Goal: Task Accomplishment & Management: Manage account settings

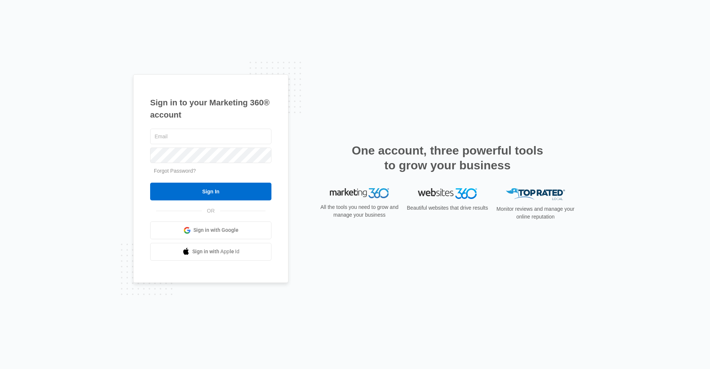
click at [235, 118] on h1 "Sign in to your Marketing 360® account" at bounding box center [210, 109] width 121 height 24
click at [230, 142] on input "text" at bounding box center [210, 137] width 121 height 16
type input "[EMAIL_ADDRESS][DOMAIN_NAME]"
click at [150, 183] on input "Sign In" at bounding box center [210, 192] width 121 height 18
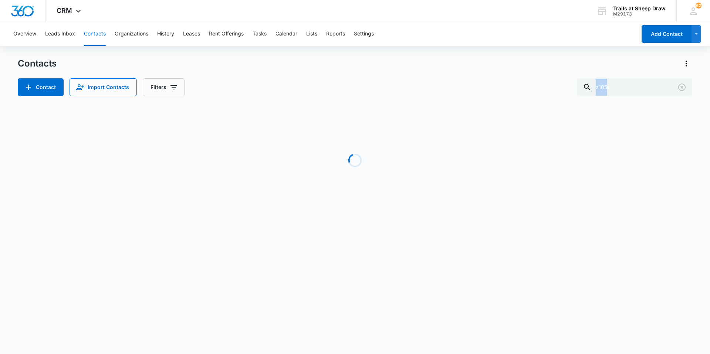
drag, startPoint x: 558, startPoint y: 89, endPoint x: 541, endPoint y: 90, distance: 16.3
click at [541, 90] on div "Contacts Contact Import Contacts Filters z105 Loading No Results" at bounding box center [355, 141] width 675 height 167
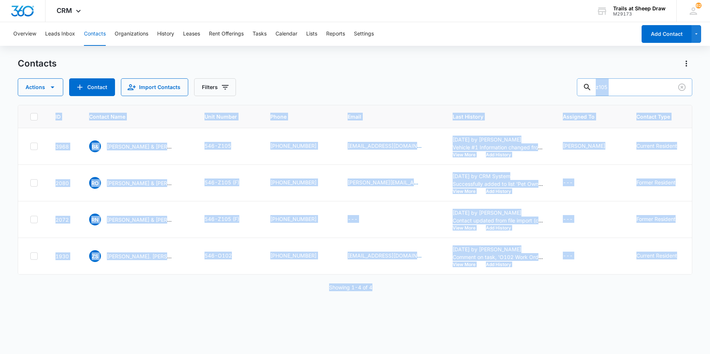
drag, startPoint x: 541, startPoint y: 90, endPoint x: 622, endPoint y: 90, distance: 81.0
click at [623, 92] on input "z105" at bounding box center [634, 87] width 115 height 18
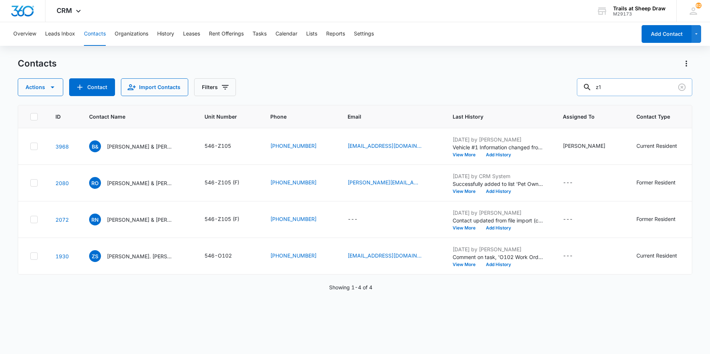
type input "z"
type input "p207"
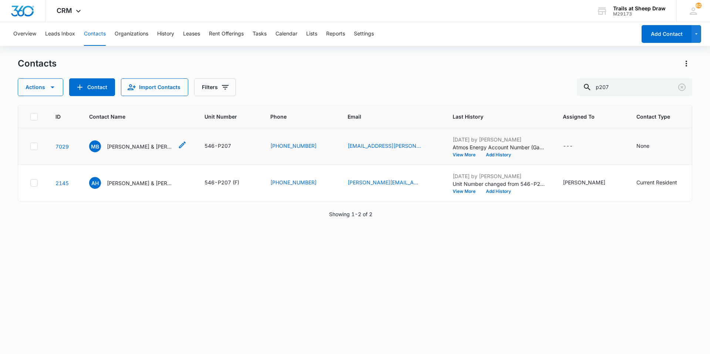
click at [152, 145] on p "[PERSON_NAME] & [PERSON_NAME]" at bounding box center [140, 147] width 67 height 8
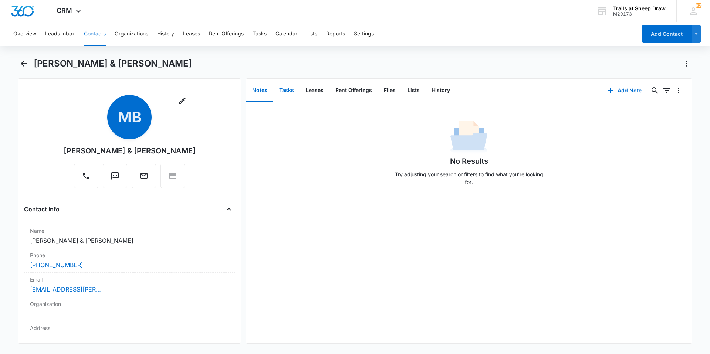
click at [293, 92] on button "Tasks" at bounding box center [286, 90] width 27 height 23
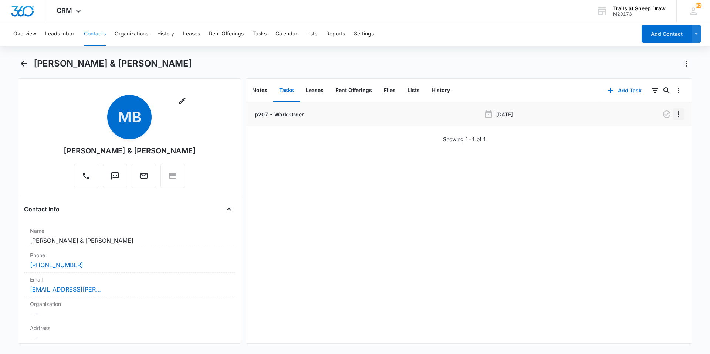
click at [678, 114] on icon "Overflow Menu" at bounding box center [678, 114] width 1 height 6
click at [656, 134] on div "Edit" at bounding box center [654, 134] width 16 height 5
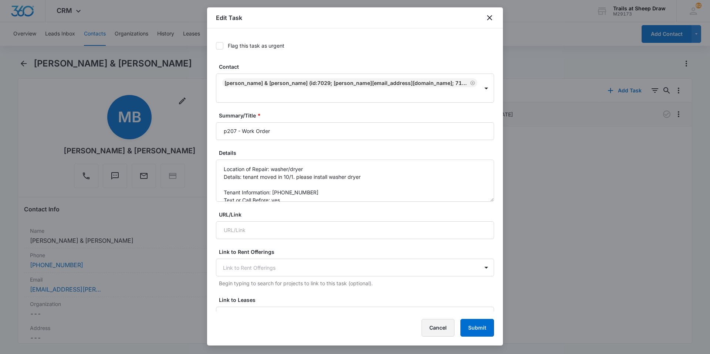
click at [436, 330] on button "Cancel" at bounding box center [438, 328] width 33 height 18
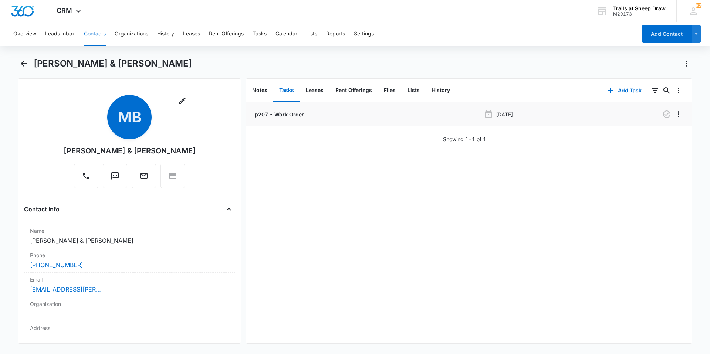
click at [293, 116] on p "p207 - Work Order" at bounding box center [278, 115] width 51 height 8
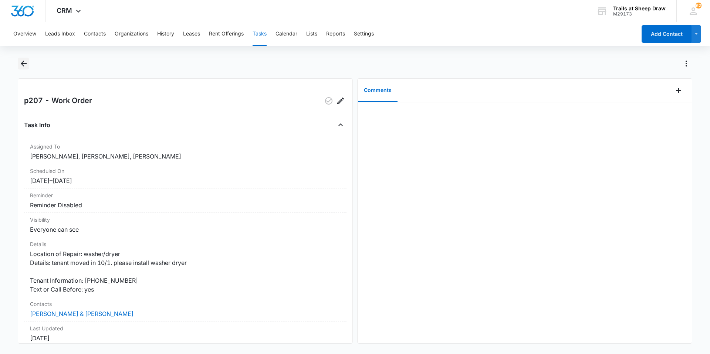
click at [27, 65] on icon "Back" at bounding box center [23, 63] width 9 height 9
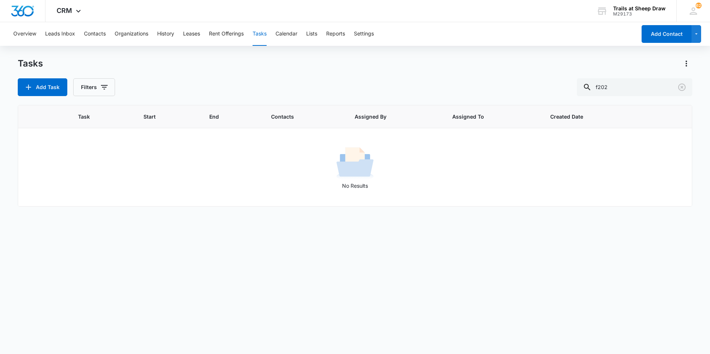
click at [265, 38] on button "Tasks" at bounding box center [260, 34] width 14 height 24
click at [85, 31] on button "Contacts" at bounding box center [95, 34] width 22 height 24
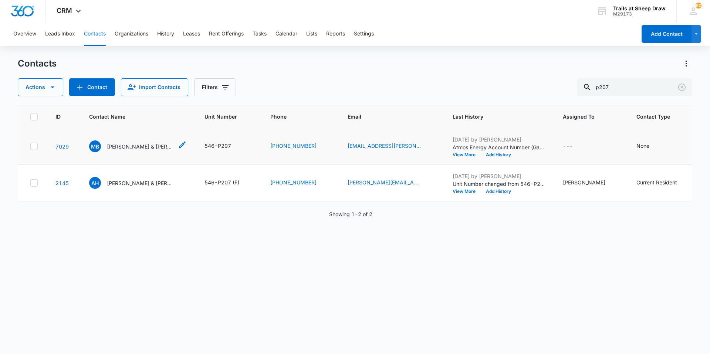
click at [152, 148] on p "[PERSON_NAME] & [PERSON_NAME]" at bounding box center [140, 147] width 67 height 8
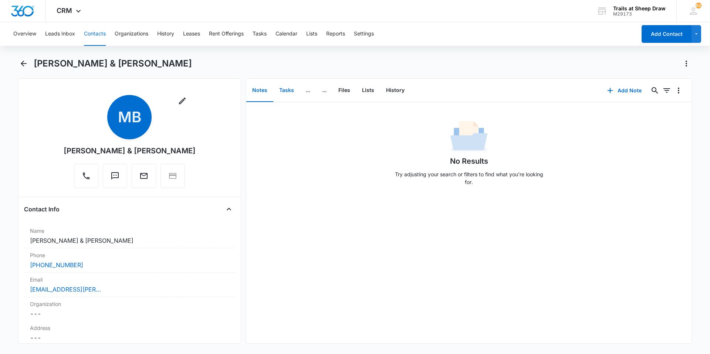
click at [287, 88] on button "Tasks" at bounding box center [286, 90] width 27 height 23
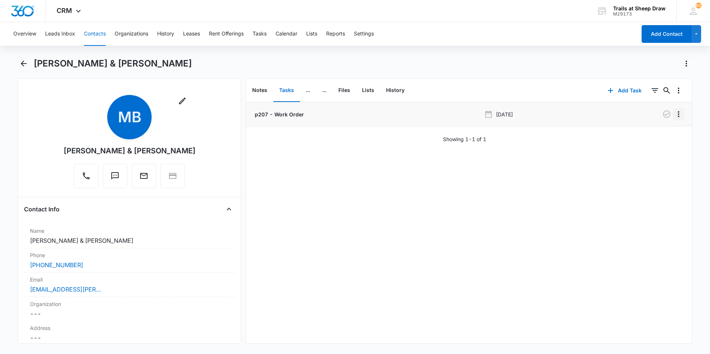
click at [676, 117] on icon "Overflow Menu" at bounding box center [678, 114] width 9 height 9
click at [423, 226] on div "p207 - Work Order [DATE] Edit Delete Showing 1-1 of 1" at bounding box center [469, 222] width 446 height 241
click at [26, 61] on icon "Back" at bounding box center [23, 63] width 9 height 9
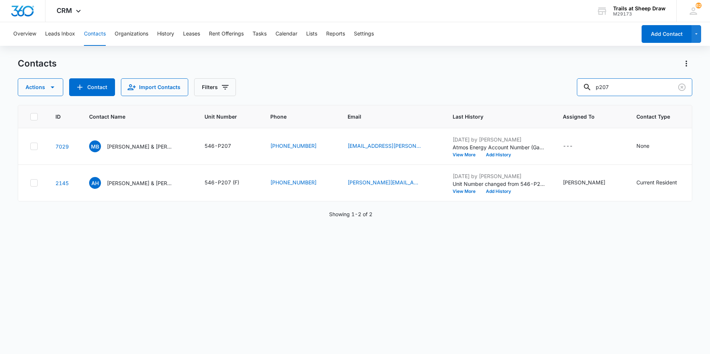
click at [559, 85] on div "Actions Contact Import Contacts Filters p207" at bounding box center [355, 87] width 675 height 18
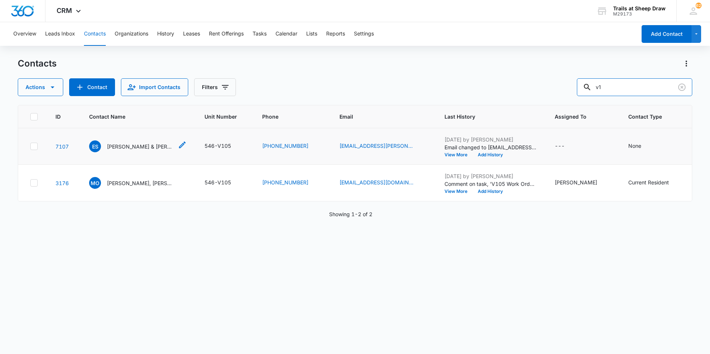
type input "v"
type input "t101"
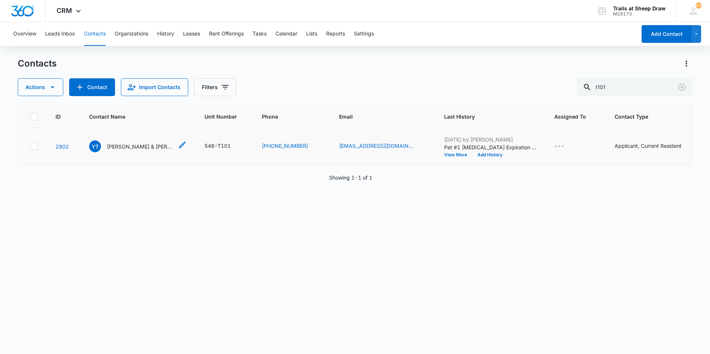
click at [151, 144] on p "[PERSON_NAME] & [PERSON_NAME]" at bounding box center [140, 147] width 67 height 8
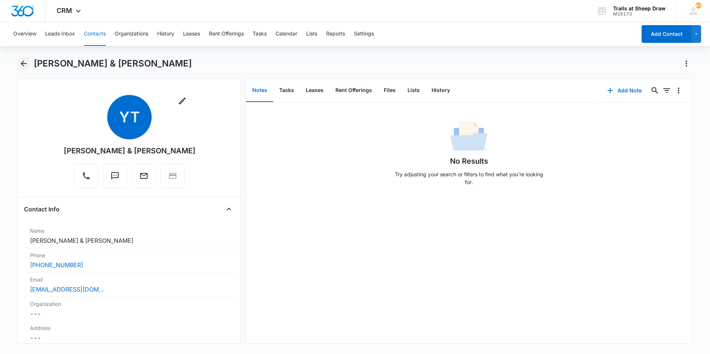
click at [21, 66] on icon "Back" at bounding box center [23, 63] width 9 height 9
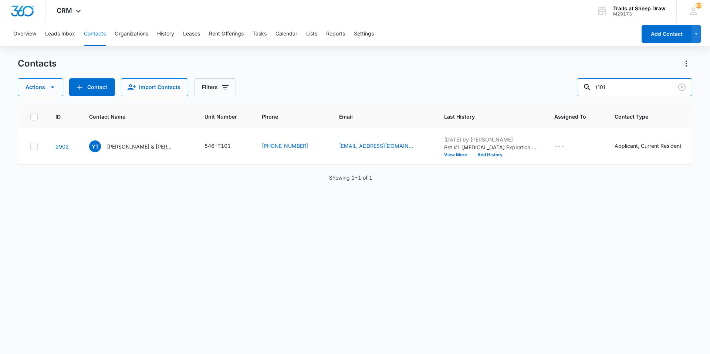
drag, startPoint x: 630, startPoint y: 87, endPoint x: 570, endPoint y: 88, distance: 60.7
click at [570, 88] on div "Actions Contact Import Contacts Filters t101" at bounding box center [355, 87] width 675 height 18
type input "b305"
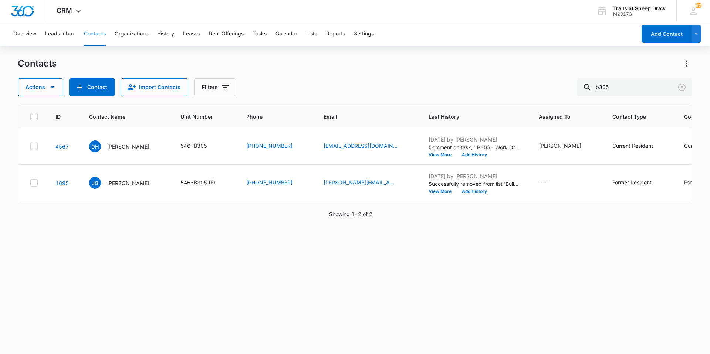
drag, startPoint x: 629, startPoint y: 78, endPoint x: 548, endPoint y: 87, distance: 81.5
click at [550, 86] on div "Contacts Actions Contact Import Contacts Filters b305" at bounding box center [355, 77] width 675 height 38
drag, startPoint x: 643, startPoint y: 91, endPoint x: 556, endPoint y: 88, distance: 86.6
click at [563, 88] on div "Actions Contact Import Contacts Filters b305" at bounding box center [355, 87] width 675 height 18
type input "t101"
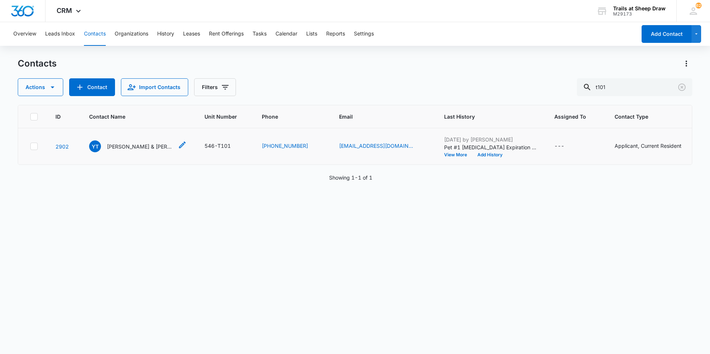
click at [153, 149] on p "[PERSON_NAME] & [PERSON_NAME]" at bounding box center [140, 147] width 67 height 8
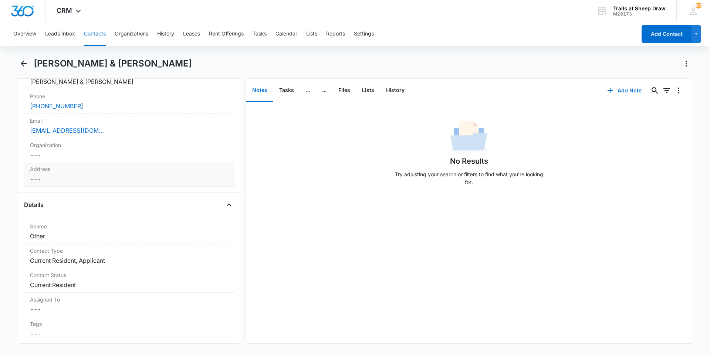
scroll to position [148, 0]
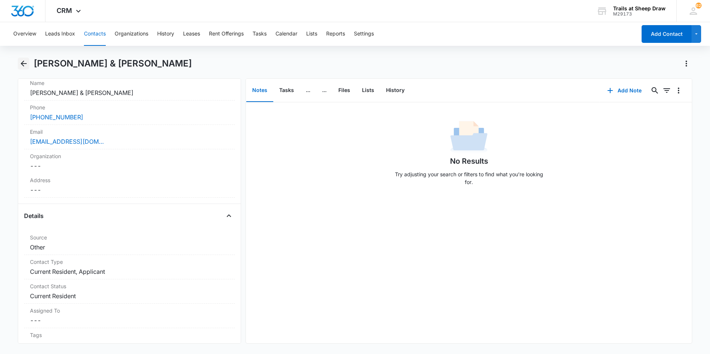
click at [20, 65] on icon "Back" at bounding box center [23, 63] width 9 height 9
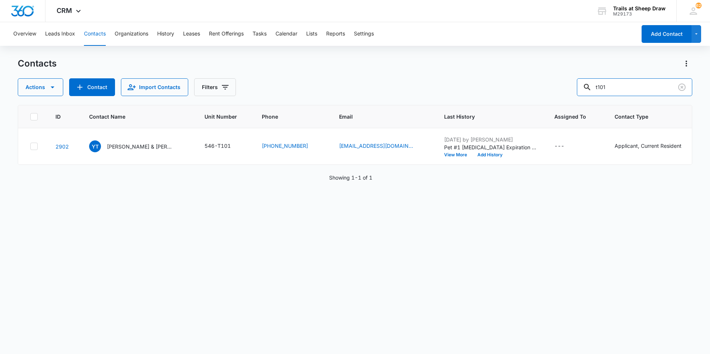
drag, startPoint x: 644, startPoint y: 84, endPoint x: 576, endPoint y: 80, distance: 68.2
click at [577, 80] on div "Actions Contact Import Contacts Filters t101" at bounding box center [355, 87] width 675 height 18
type input "f104"
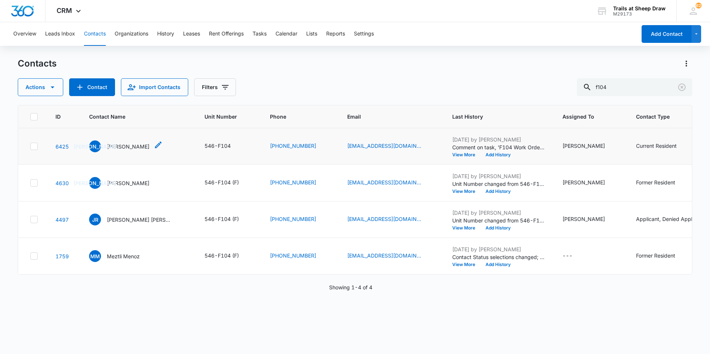
click at [134, 148] on p "[PERSON_NAME]" at bounding box center [128, 147] width 43 height 8
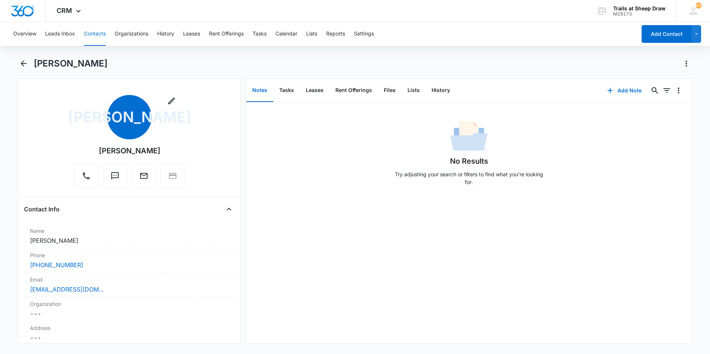
scroll to position [37, 0]
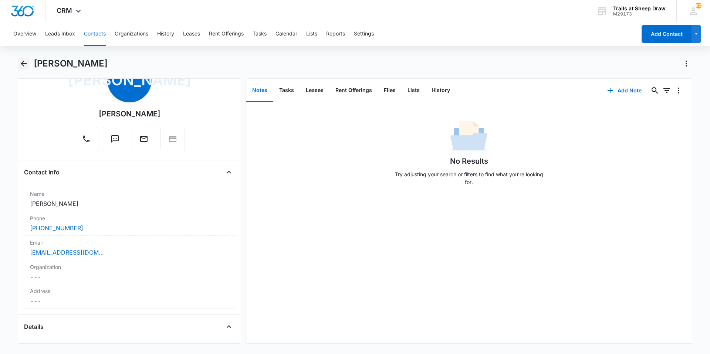
click at [19, 61] on icon "Back" at bounding box center [23, 63] width 9 height 9
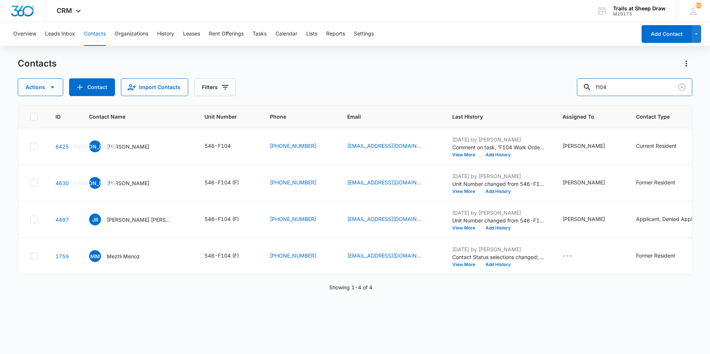
drag, startPoint x: 623, startPoint y: 84, endPoint x: 499, endPoint y: 54, distance: 127.3
click at [496, 55] on div "Overview Leads Inbox Contacts Organizations History Leases Rent Offerings Tasks…" at bounding box center [355, 187] width 710 height 331
type input "o105"
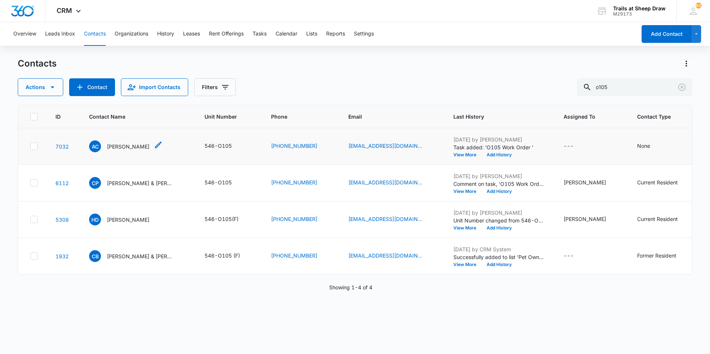
click at [149, 148] on p "[PERSON_NAME]" at bounding box center [128, 147] width 43 height 8
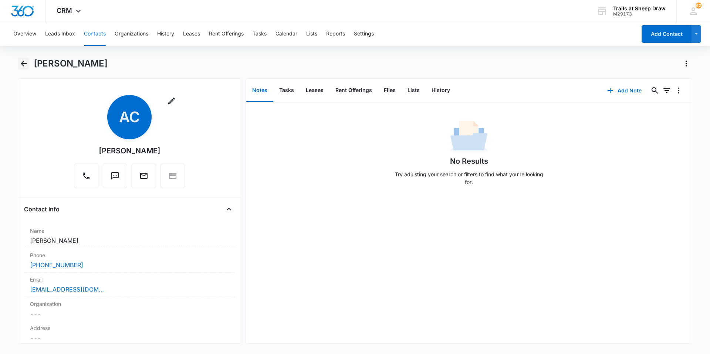
click at [26, 64] on icon "Back" at bounding box center [23, 63] width 9 height 9
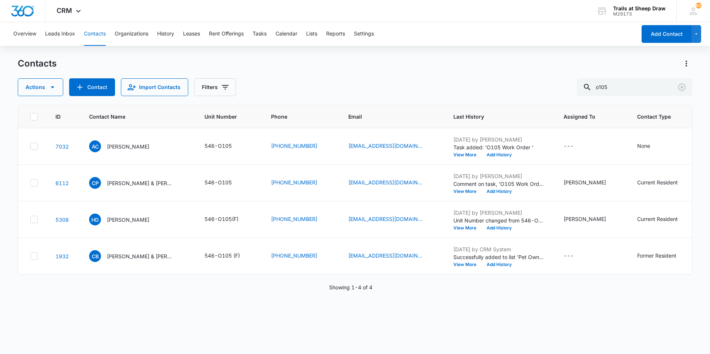
drag, startPoint x: 598, startPoint y: 75, endPoint x: 549, endPoint y: 78, distance: 49.3
click at [548, 78] on div "Contacts Actions Contact Import Contacts Filters o105" at bounding box center [355, 77] width 675 height 38
drag, startPoint x: 598, startPoint y: 88, endPoint x: 594, endPoint y: 86, distance: 4.8
click at [596, 89] on div "o105" at bounding box center [634, 87] width 115 height 18
type input "g201"
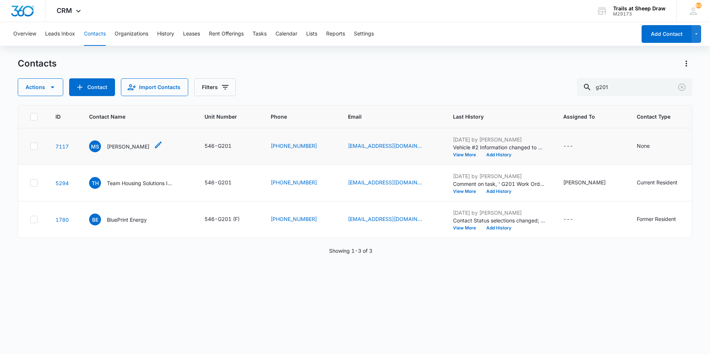
click at [120, 144] on p "[PERSON_NAME]" at bounding box center [128, 147] width 43 height 8
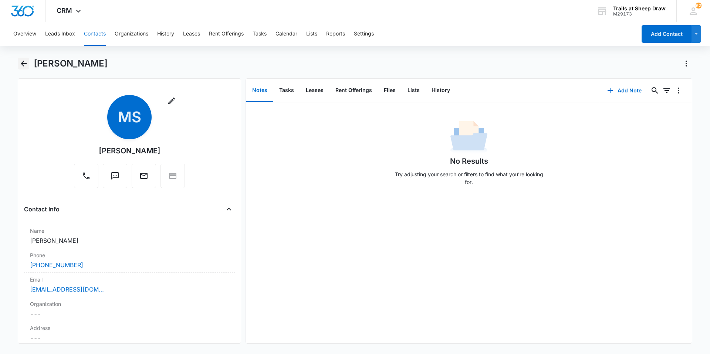
click at [22, 62] on icon "Back" at bounding box center [23, 63] width 9 height 9
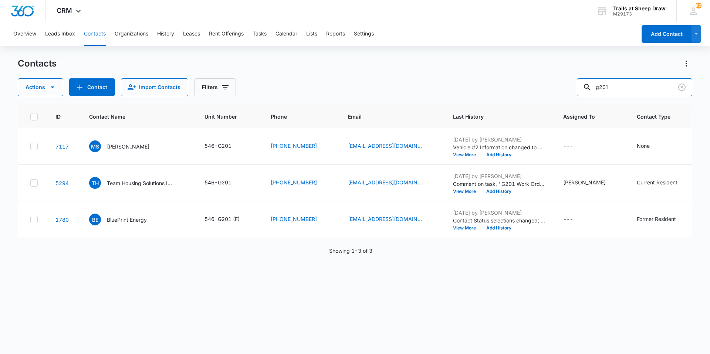
drag, startPoint x: 627, startPoint y: 87, endPoint x: 405, endPoint y: 80, distance: 222.5
click at [405, 80] on div "Actions Contact Import Contacts Filters g201" at bounding box center [355, 87] width 675 height 18
type input "f208"
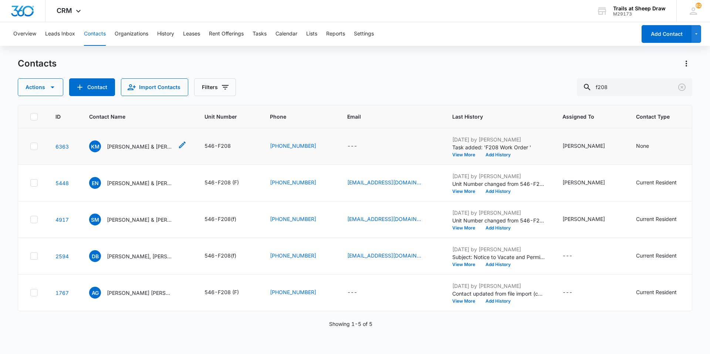
drag, startPoint x: 125, startPoint y: 146, endPoint x: 130, endPoint y: 146, distance: 4.5
click at [125, 146] on p "[PERSON_NAME] & [PERSON_NAME]" at bounding box center [140, 147] width 67 height 8
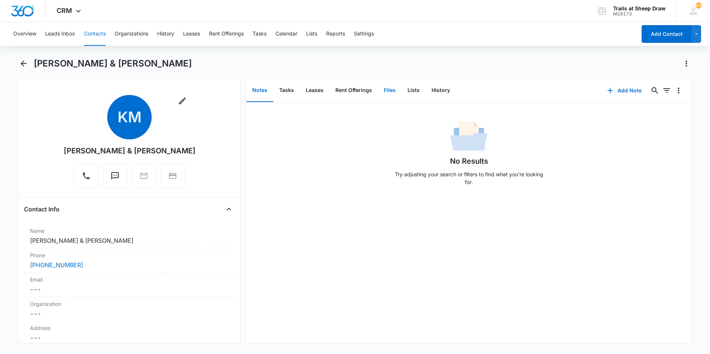
click at [393, 94] on button "Files" at bounding box center [390, 90] width 24 height 23
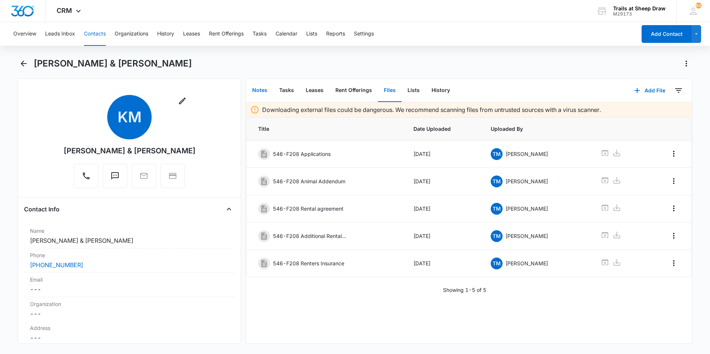
click at [266, 91] on button "Notes" at bounding box center [259, 90] width 27 height 23
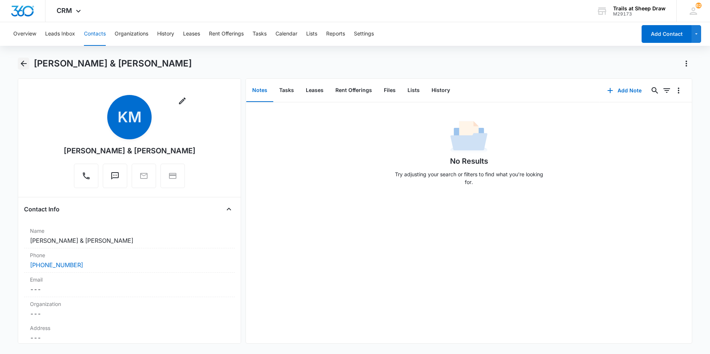
click at [23, 64] on icon "Back" at bounding box center [23, 63] width 9 height 9
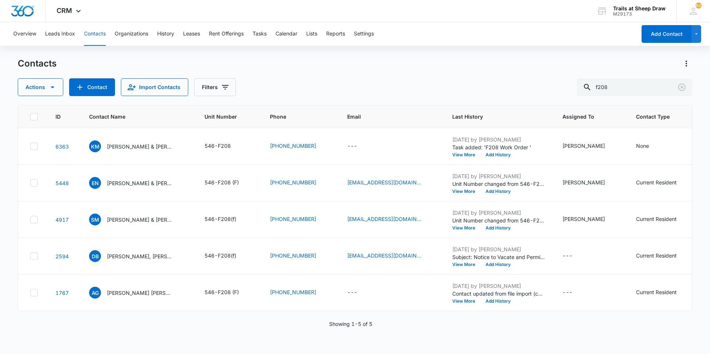
drag, startPoint x: 248, startPoint y: 320, endPoint x: 267, endPoint y: 321, distance: 20.0
click at [267, 321] on div "ID Contact Name Unit Number Phone Email Last History Assigned To Contact Type C…" at bounding box center [355, 225] width 675 height 240
drag, startPoint x: 612, startPoint y: 94, endPoint x: 418, endPoint y: 122, distance: 195.9
click at [418, 122] on div "Contacts Actions Contact Import Contacts Filters f208 ID Contact Name Unit Numb…" at bounding box center [355, 206] width 675 height 296
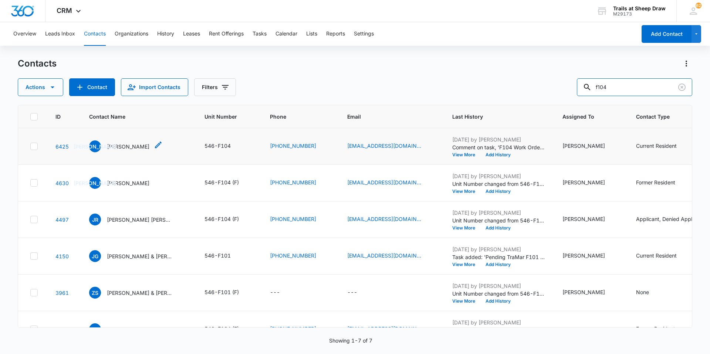
type input "f104"
click at [129, 148] on p "[PERSON_NAME]" at bounding box center [128, 147] width 43 height 8
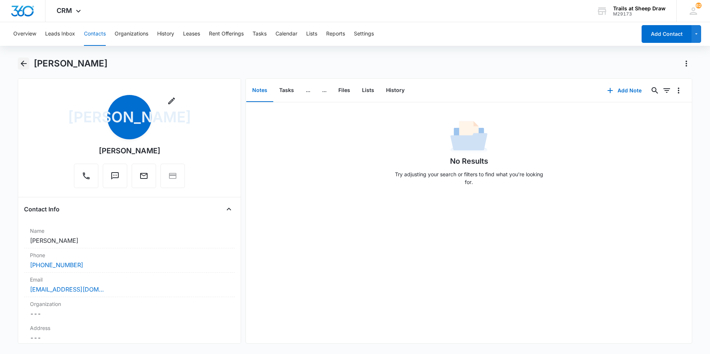
click at [26, 63] on icon "Back" at bounding box center [23, 63] width 9 height 9
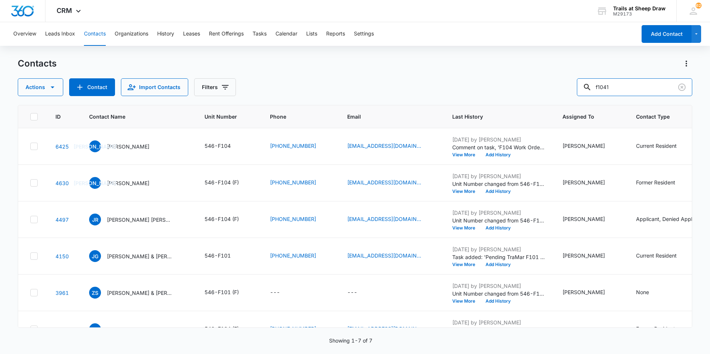
drag, startPoint x: 634, startPoint y: 83, endPoint x: 581, endPoint y: 81, distance: 52.9
click at [581, 81] on div "Actions Contact Import Contacts Filters f1041" at bounding box center [355, 87] width 675 height 18
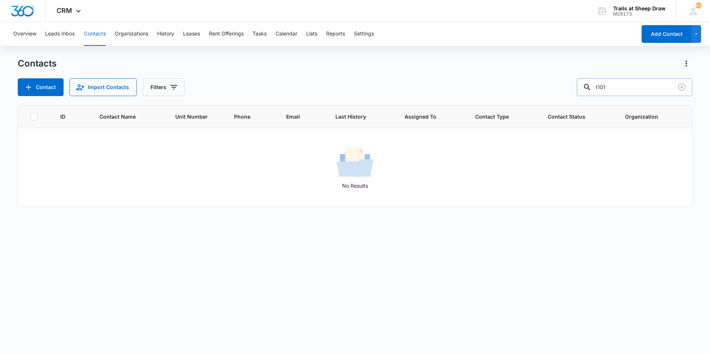
type input "t101"
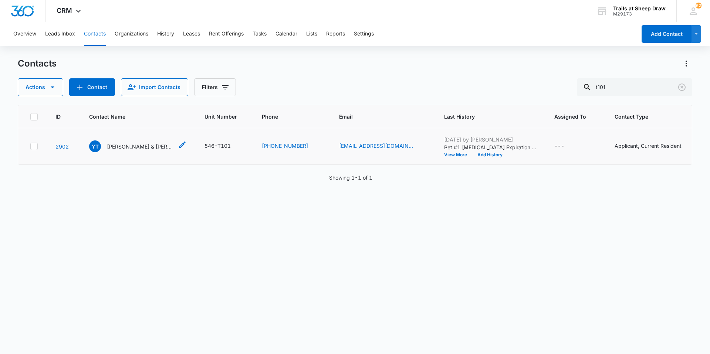
click at [119, 144] on p "[PERSON_NAME] & [PERSON_NAME]" at bounding box center [140, 147] width 67 height 8
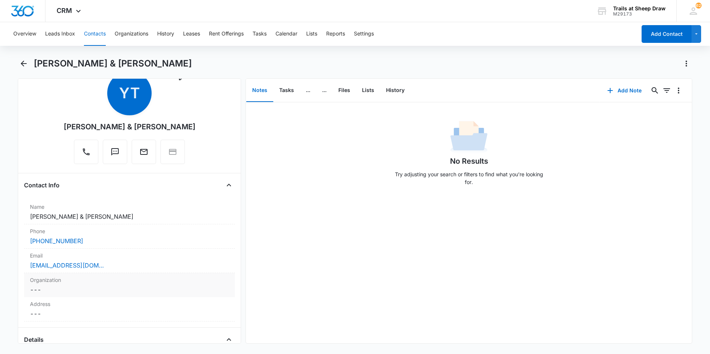
scroll to position [37, 0]
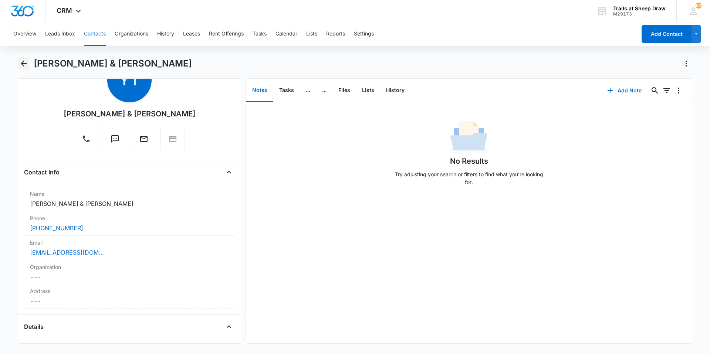
click at [26, 65] on icon "Back" at bounding box center [23, 63] width 9 height 9
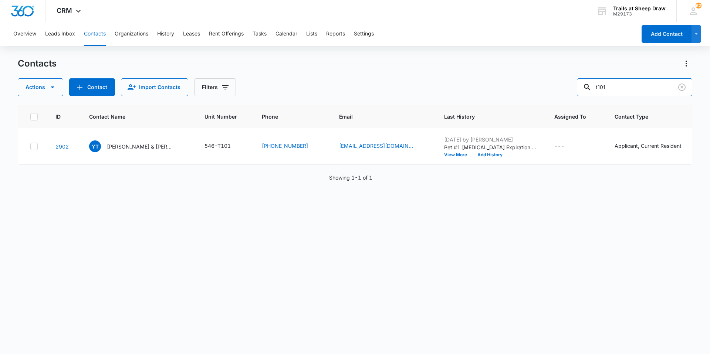
drag, startPoint x: 640, startPoint y: 87, endPoint x: 530, endPoint y: 81, distance: 110.4
click at [530, 81] on div "Actions Contact Import Contacts Filters t101" at bounding box center [355, 87] width 675 height 18
type input "g201"
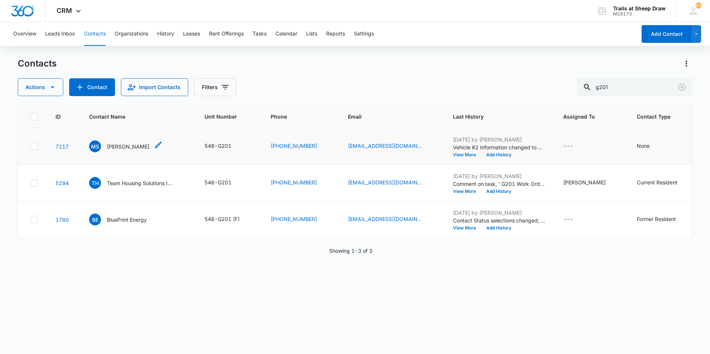
click at [127, 146] on p "[PERSON_NAME]" at bounding box center [128, 147] width 43 height 8
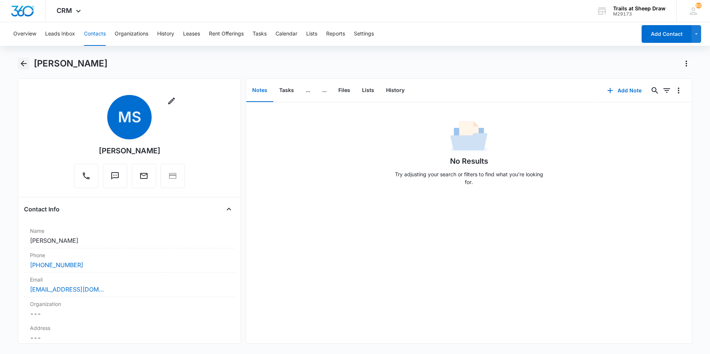
click at [21, 62] on icon "Back" at bounding box center [23, 63] width 9 height 9
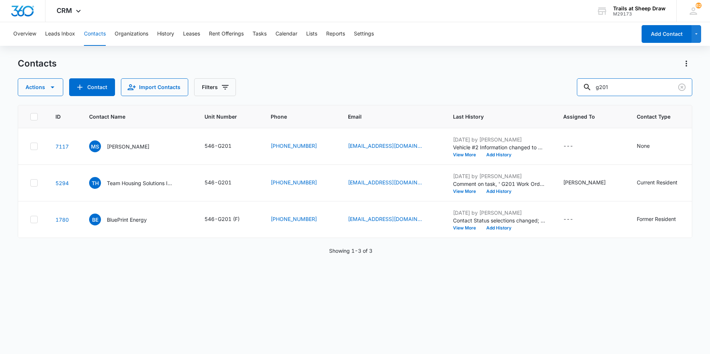
drag, startPoint x: 585, startPoint y: 83, endPoint x: 552, endPoint y: 83, distance: 33.7
click at [552, 83] on div "Actions Contact Import Contacts Filters g201" at bounding box center [355, 87] width 675 height 18
type input "r104"
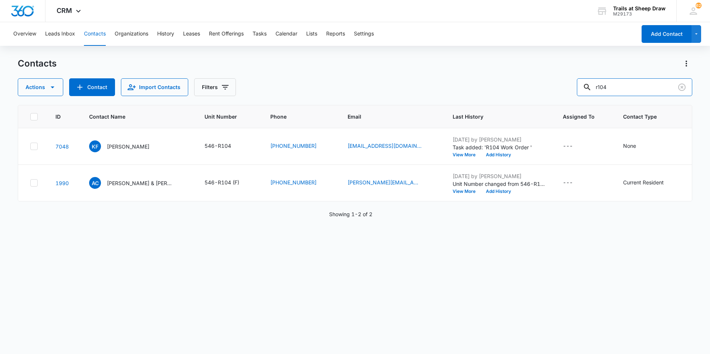
drag, startPoint x: 626, startPoint y: 87, endPoint x: 515, endPoint y: 76, distance: 111.5
click at [516, 76] on div "Contacts Actions Contact Import Contacts Filters r104" at bounding box center [355, 77] width 675 height 38
type input "j"
type input "n104"
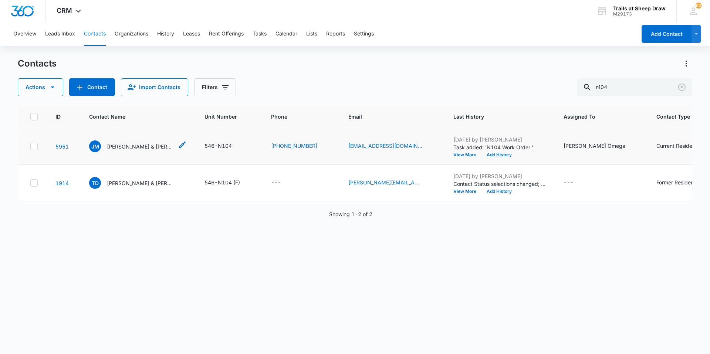
click at [140, 145] on p "[PERSON_NAME] & [PERSON_NAME]" at bounding box center [140, 147] width 67 height 8
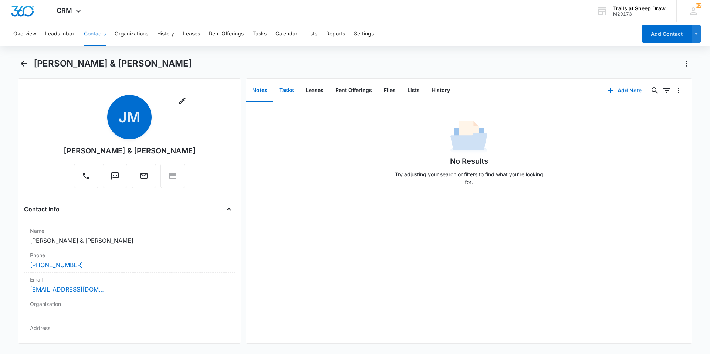
click at [289, 88] on button "Tasks" at bounding box center [286, 90] width 27 height 23
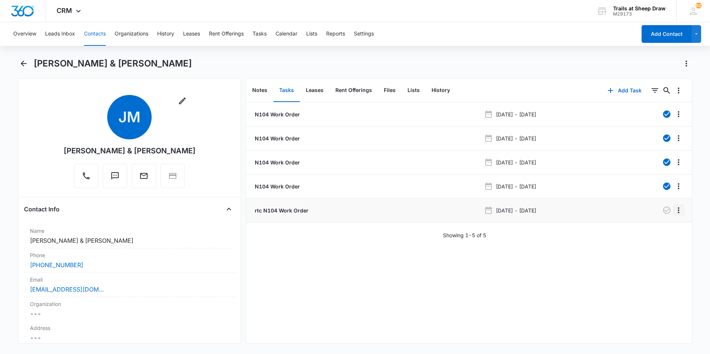
click at [678, 213] on icon "Overflow Menu" at bounding box center [678, 211] width 1 height 6
click at [658, 231] on div "Edit" at bounding box center [654, 231] width 16 height 5
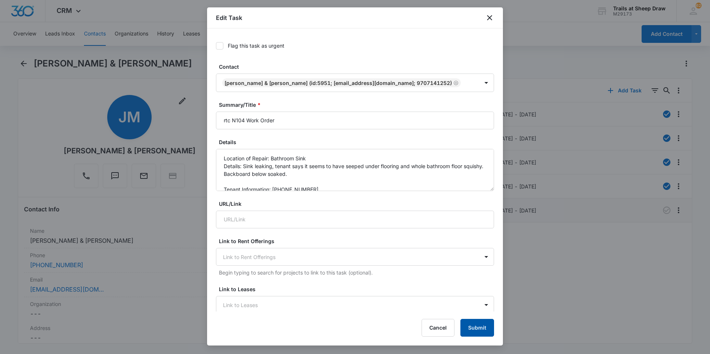
drag, startPoint x: 478, startPoint y: 331, endPoint x: 474, endPoint y: 332, distance: 4.1
click at [475, 331] on button "Submit" at bounding box center [478, 328] width 34 height 18
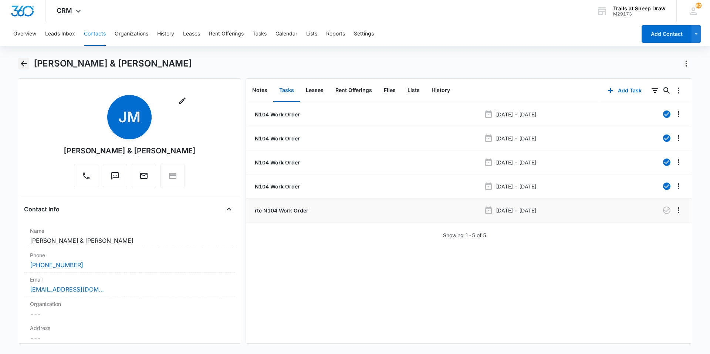
click at [26, 63] on icon "Back" at bounding box center [23, 63] width 9 height 9
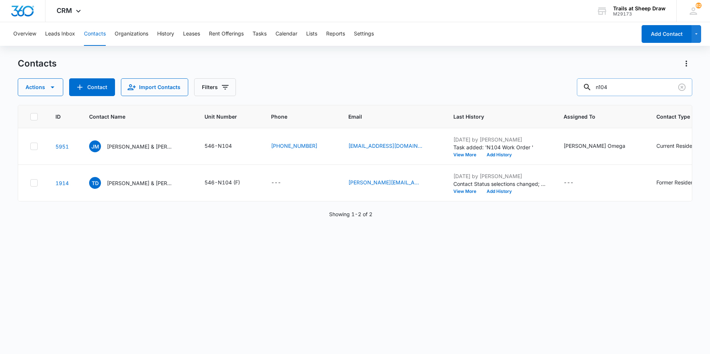
click at [625, 90] on input "n104" at bounding box center [634, 87] width 115 height 18
click at [125, 148] on p "[PERSON_NAME] & [PERSON_NAME]" at bounding box center [140, 147] width 67 height 8
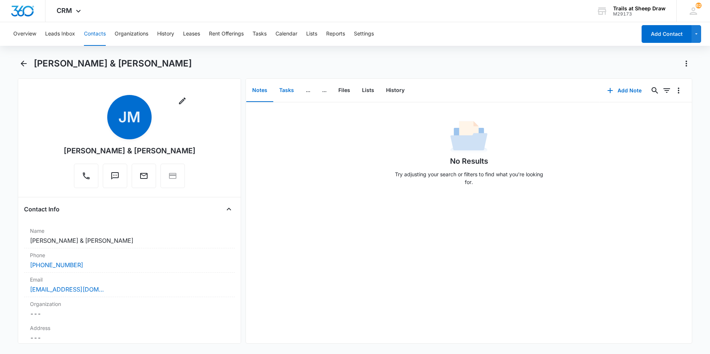
click at [286, 93] on button "Tasks" at bounding box center [286, 90] width 27 height 23
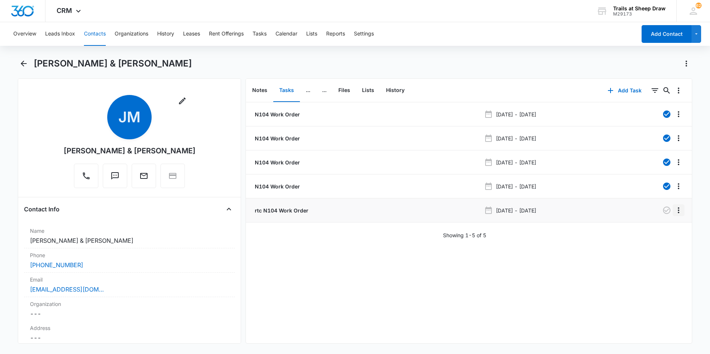
click at [675, 215] on icon "Overflow Menu" at bounding box center [678, 210] width 9 height 9
click at [654, 229] on div "Edit" at bounding box center [654, 231] width 16 height 5
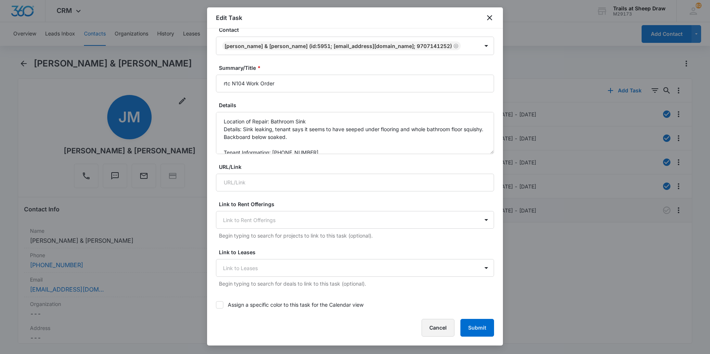
click at [431, 327] on button "Cancel" at bounding box center [438, 328] width 33 height 18
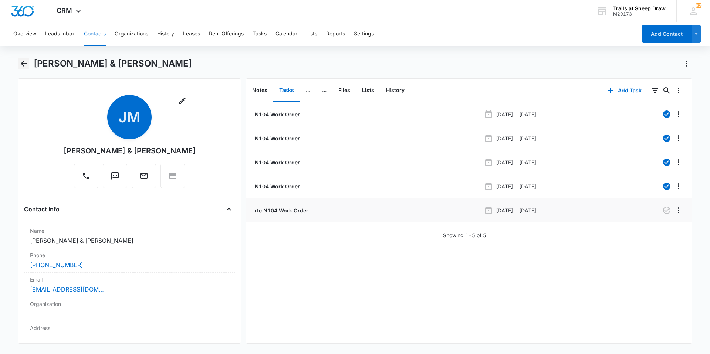
click at [27, 66] on icon "Back" at bounding box center [23, 63] width 9 height 9
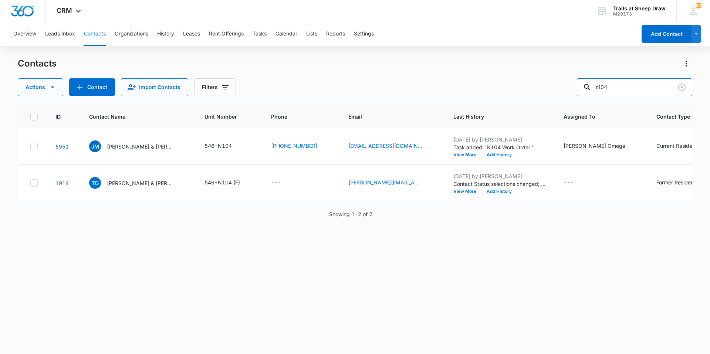
drag, startPoint x: 648, startPoint y: 85, endPoint x: 573, endPoint y: 74, distance: 75.6
click at [575, 74] on div "Contacts Actions Contact Import Contacts Filters n104" at bounding box center [355, 77] width 675 height 38
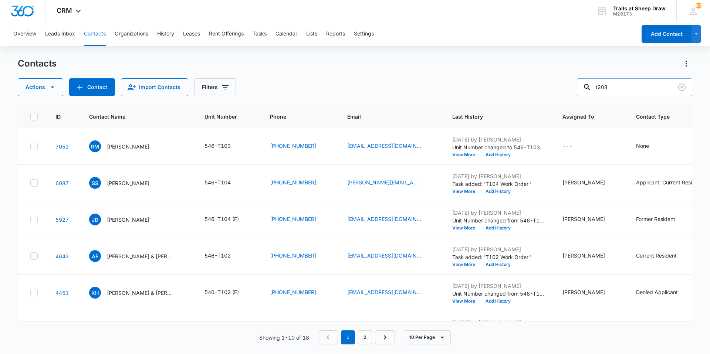
type input "t208"
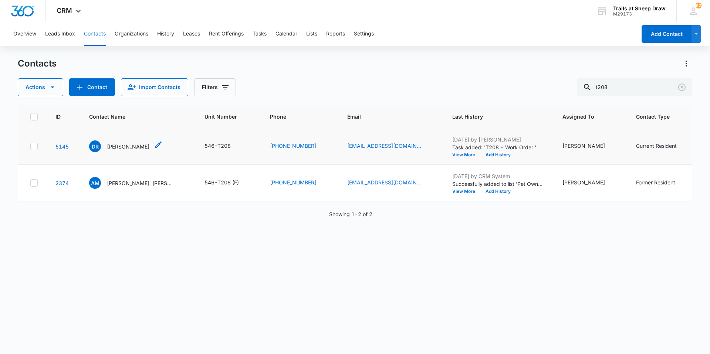
click at [144, 148] on p "[PERSON_NAME]" at bounding box center [128, 147] width 43 height 8
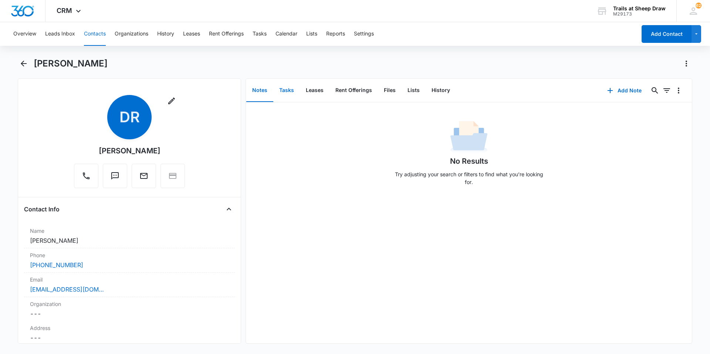
click at [289, 94] on button "Tasks" at bounding box center [286, 90] width 27 height 23
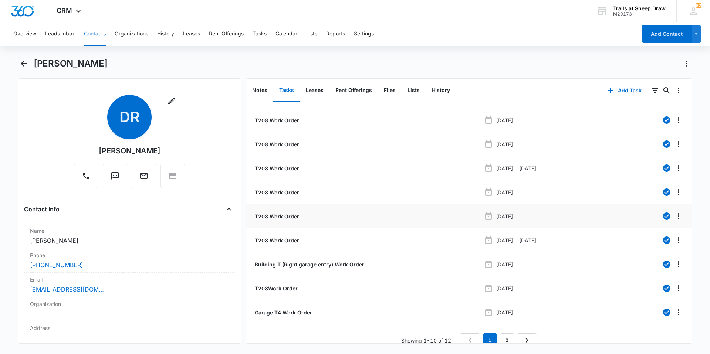
scroll to position [28, 0]
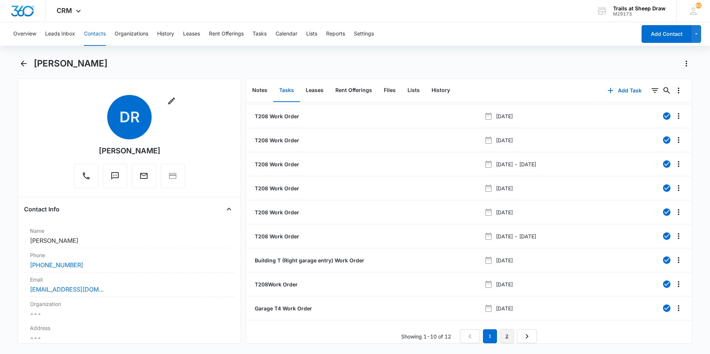
click at [500, 332] on link "2" at bounding box center [507, 337] width 14 height 14
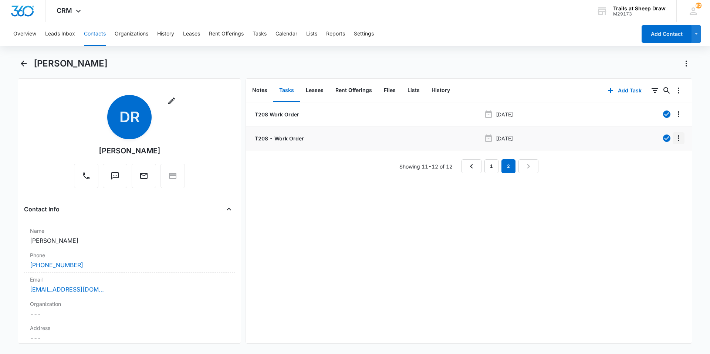
click at [674, 140] on icon "Overflow Menu" at bounding box center [678, 138] width 9 height 9
click at [660, 155] on button "Edit" at bounding box center [658, 159] width 42 height 11
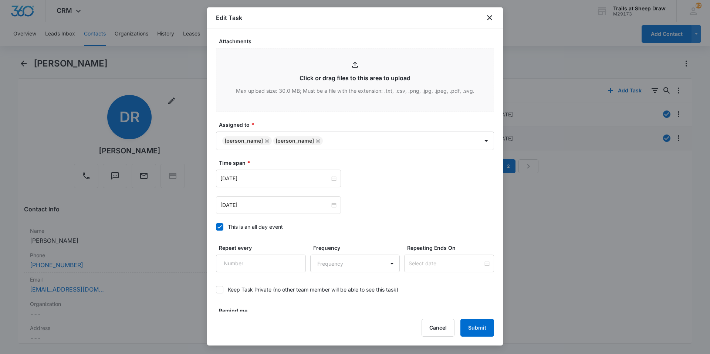
scroll to position [333, 0]
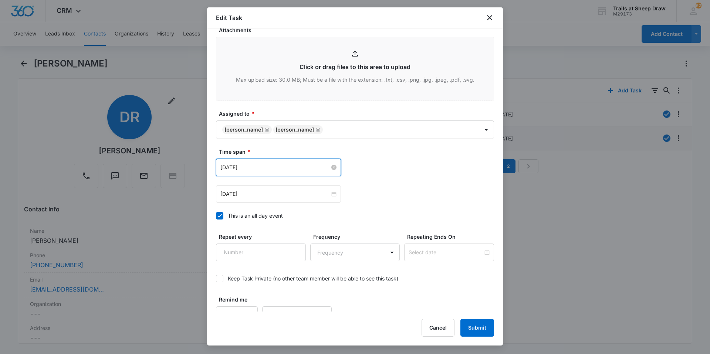
click at [240, 166] on input "[DATE]" at bounding box center [275, 168] width 110 height 8
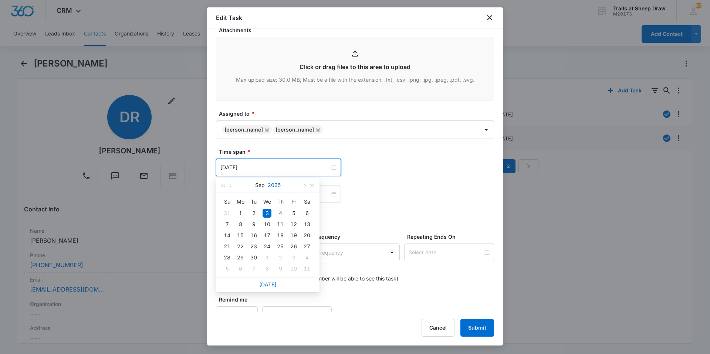
click at [277, 186] on button "2025" at bounding box center [274, 185] width 13 height 15
click at [240, 256] on div "2025" at bounding box center [235, 254] width 22 height 9
click at [303, 187] on span "button" at bounding box center [304, 186] width 4 height 4
type input "[DATE]"
click at [242, 226] on div "6" at bounding box center [240, 224] width 9 height 9
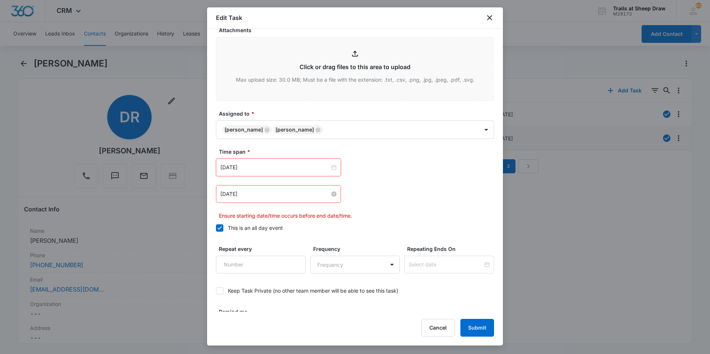
click at [256, 192] on input "[DATE]" at bounding box center [275, 194] width 110 height 8
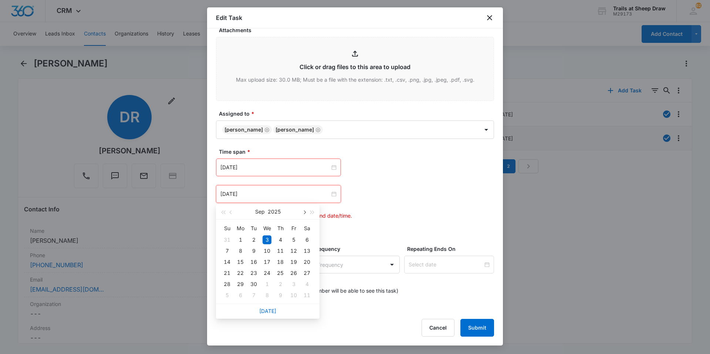
click at [303, 212] on span "button" at bounding box center [304, 213] width 4 height 4
type input "[DATE]"
click at [255, 252] on div "7" at bounding box center [253, 251] width 9 height 9
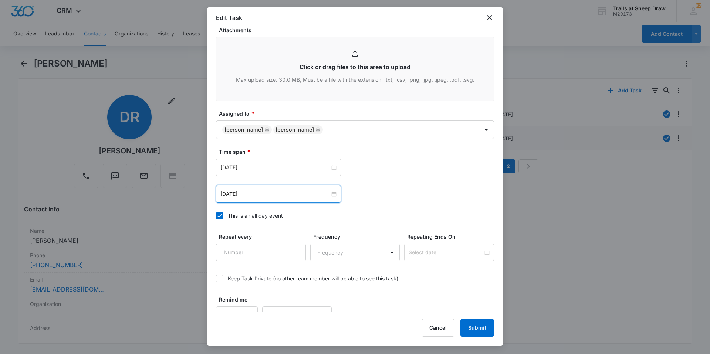
click at [372, 210] on div "Time span * [DATE] [DATE] Su Mo Tu We Th Fr Sa 28 29 30 1 2 3 4 5 6 7 8 9 10 11…" at bounding box center [355, 186] width 278 height 76
click at [476, 328] on button "Submit" at bounding box center [478, 328] width 34 height 18
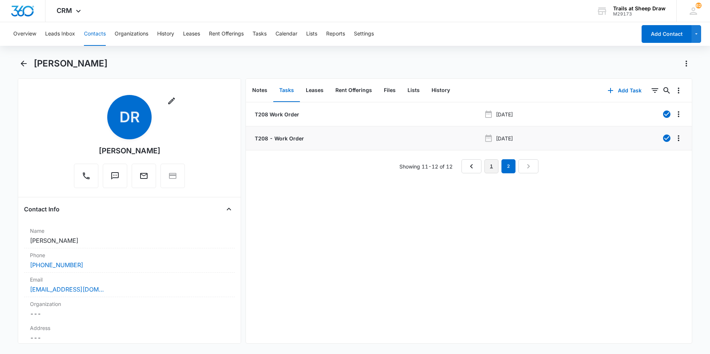
click at [491, 170] on link "1" at bounding box center [492, 166] width 14 height 14
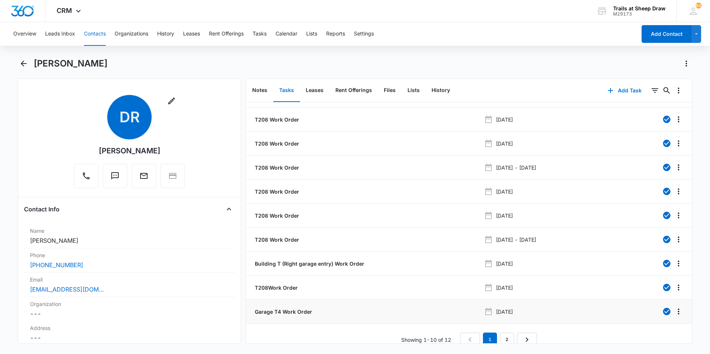
scroll to position [28, 0]
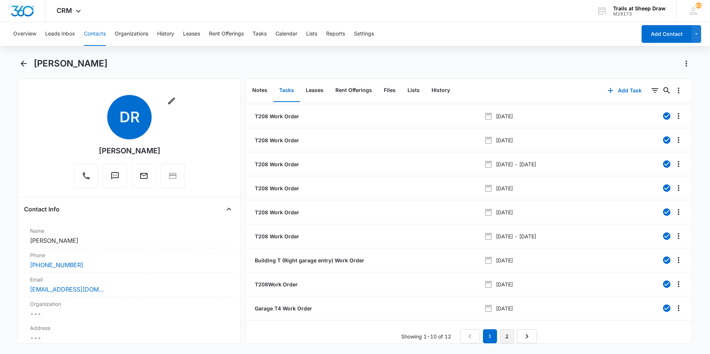
click at [508, 331] on link "2" at bounding box center [507, 337] width 14 height 14
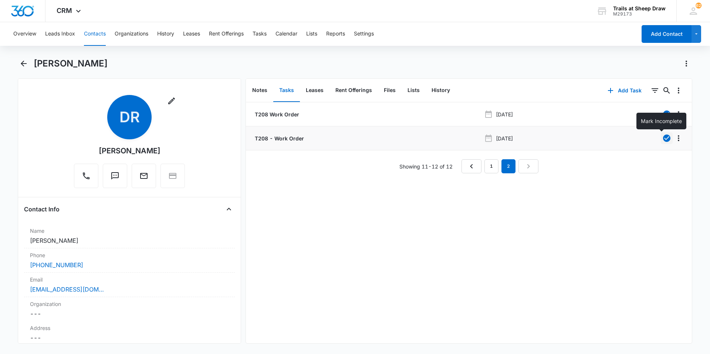
click at [663, 137] on icon "button" at bounding box center [666, 138] width 7 height 7
click at [518, 264] on div "T208 Work Order [DATE] T208 - Work Order [DATE] Showing 11-12 of 12 1 2" at bounding box center [469, 222] width 446 height 241
click at [30, 64] on div "[PERSON_NAME]" at bounding box center [355, 68] width 675 height 21
click at [22, 64] on icon "Back" at bounding box center [24, 64] width 6 height 6
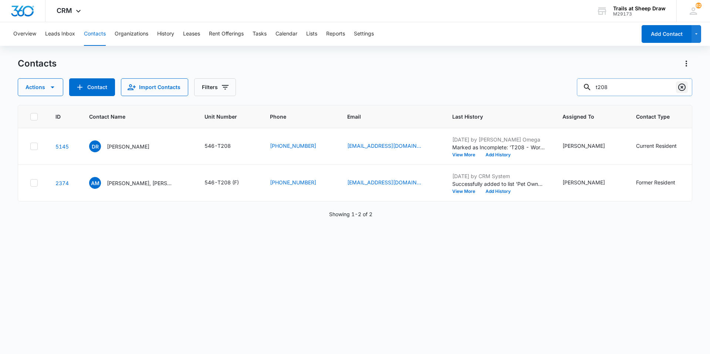
click at [681, 87] on icon "Clear" at bounding box center [682, 87] width 7 height 7
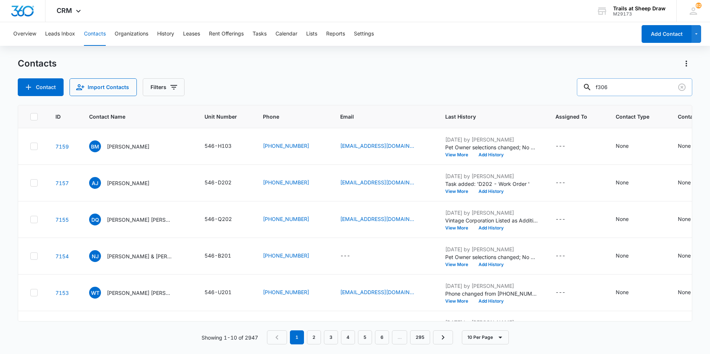
type input "f306"
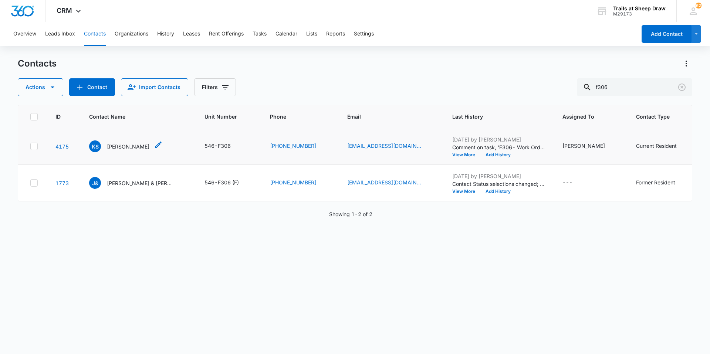
click at [125, 147] on p "[PERSON_NAME]" at bounding box center [128, 147] width 43 height 8
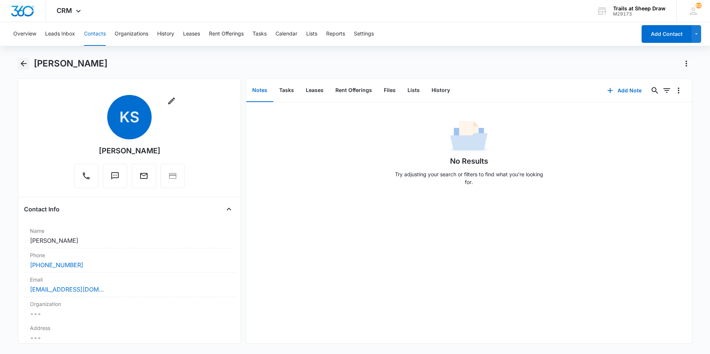
click at [22, 63] on icon "Back" at bounding box center [24, 64] width 6 height 6
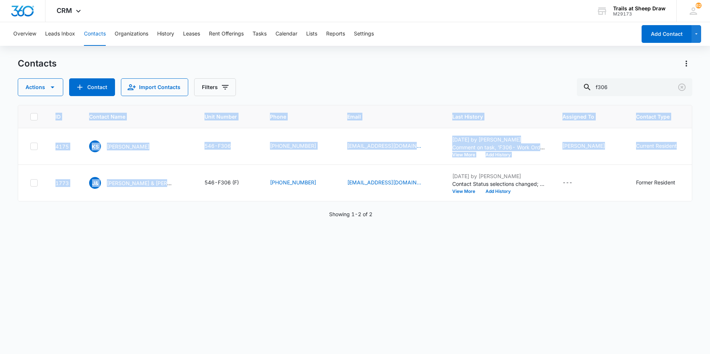
drag, startPoint x: 196, startPoint y: 201, endPoint x: 286, endPoint y: 203, distance: 90.3
click at [286, 202] on div "ID Contact Name Unit Number Phone Email Last History Assigned To Contact Type C…" at bounding box center [355, 153] width 675 height 97
click at [188, 188] on td "J& [PERSON_NAME] & [PERSON_NAME]" at bounding box center [137, 183] width 115 height 37
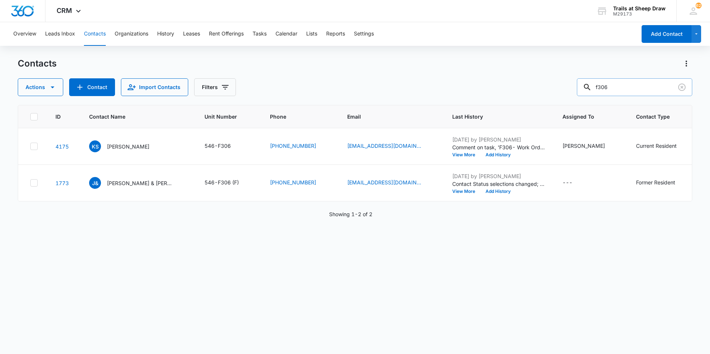
click at [623, 87] on input "f306" at bounding box center [634, 87] width 115 height 18
type input "f304"
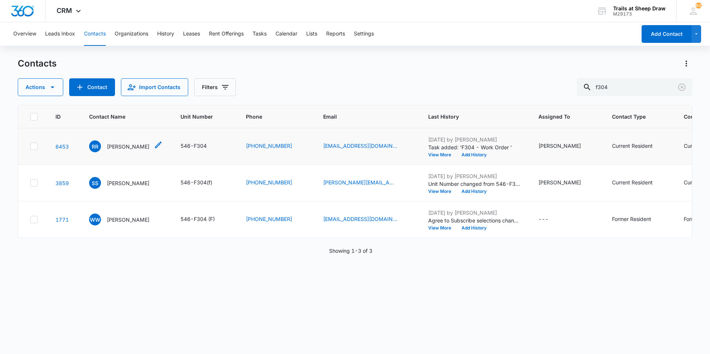
click at [115, 147] on p "[PERSON_NAME]" at bounding box center [128, 147] width 43 height 8
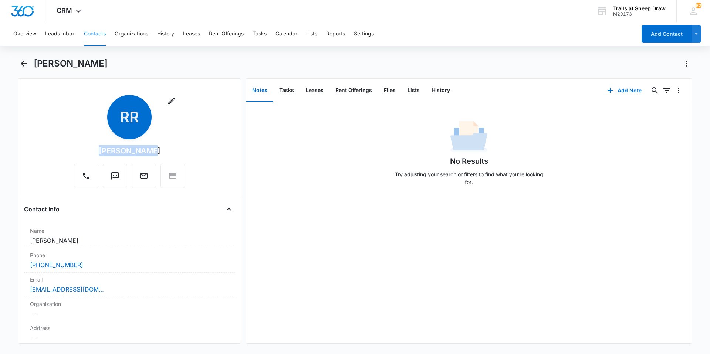
drag, startPoint x: 149, startPoint y: 153, endPoint x: 100, endPoint y: 154, distance: 49.6
click at [100, 154] on div "Remove RR [PERSON_NAME]" at bounding box center [129, 141] width 111 height 93
copy div "[PERSON_NAME]"
